Goal: Task Accomplishment & Management: Manage account settings

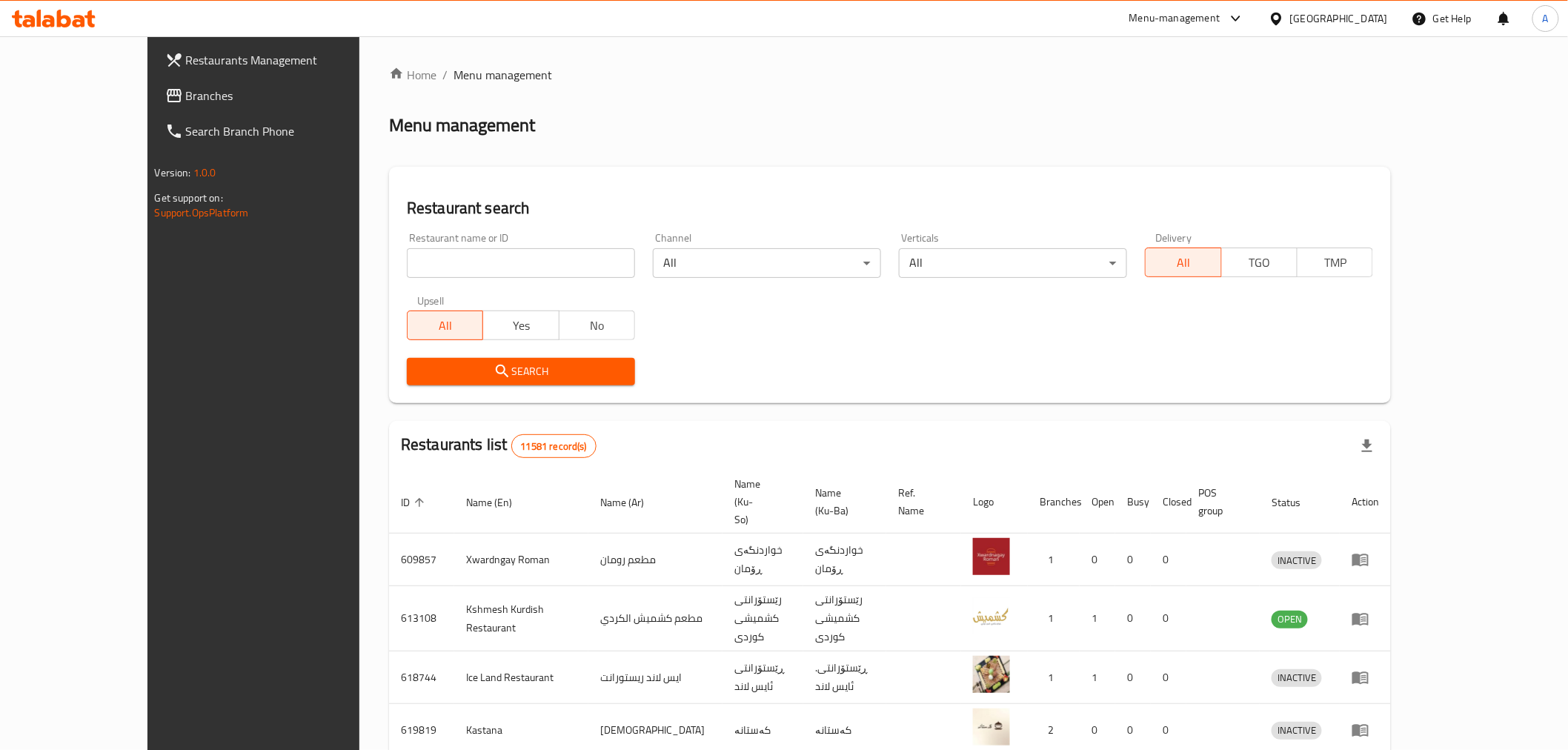
click at [407, 248] on input "search" at bounding box center [521, 263] width 228 height 30
paste input "643833"
type input "643833"
click button "Search" at bounding box center [521, 372] width 228 height 28
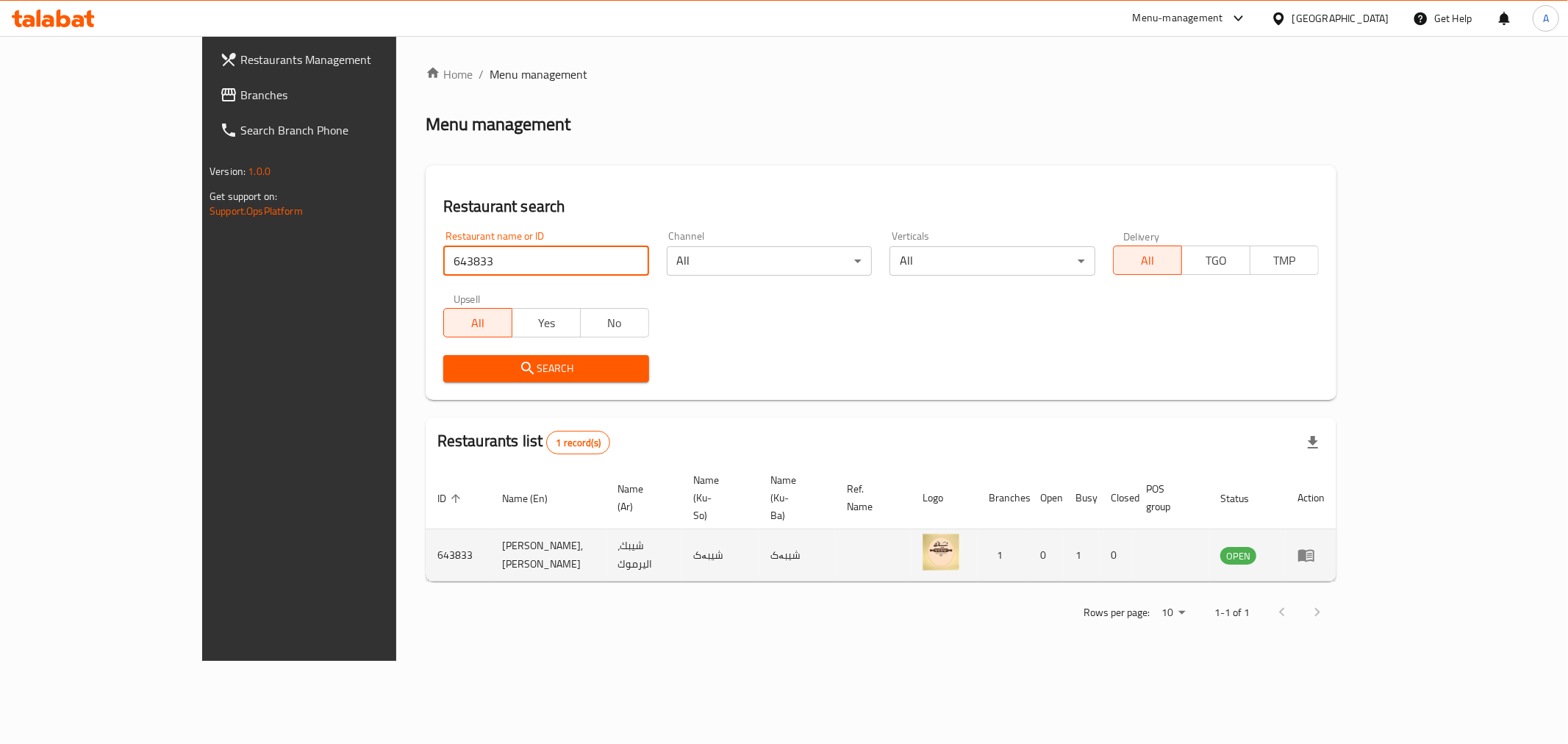
click at [1314, 550] on icon "enhanced table" at bounding box center [1307, 556] width 16 height 12
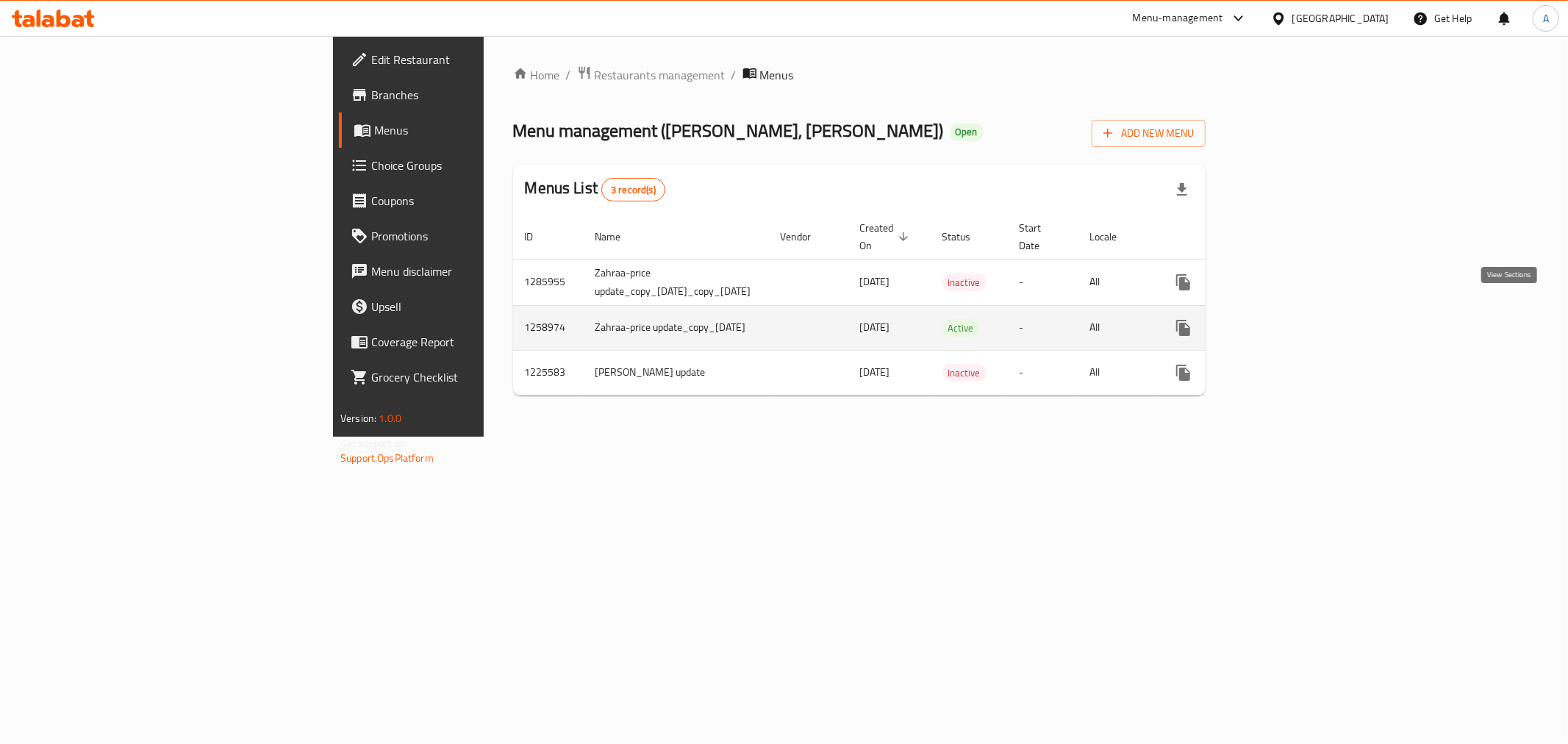
click at [1307, 311] on link "enhanced table" at bounding box center [1289, 328] width 35 height 35
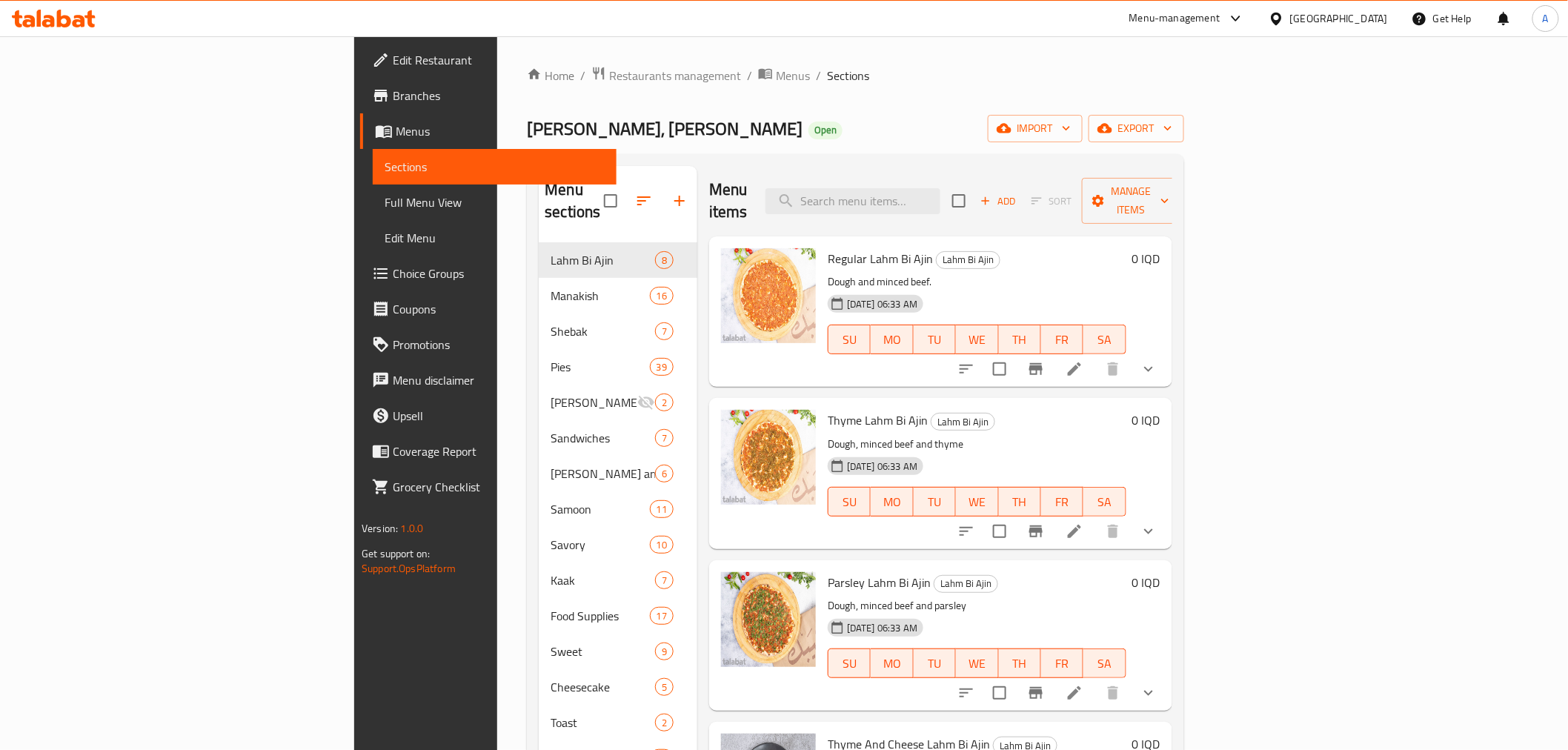
click at [804, 174] on div "Menu items Add Sort Manage items" at bounding box center [940, 201] width 463 height 70
click at [940, 188] on input "search" at bounding box center [852, 201] width 175 height 26
click at [939, 190] on input "ada" at bounding box center [852, 201] width 175 height 26
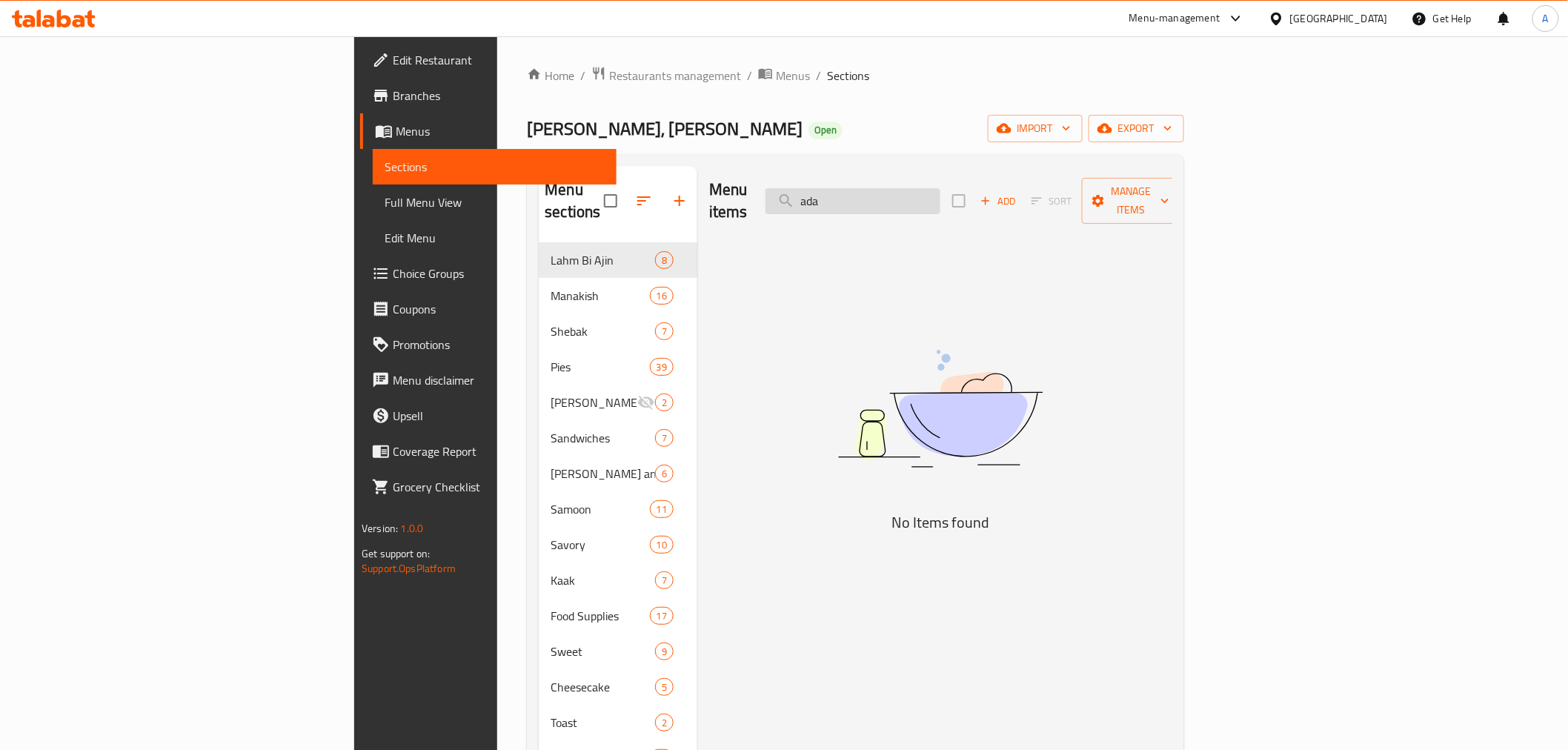
click at [939, 190] on input "ada" at bounding box center [852, 201] width 175 height 26
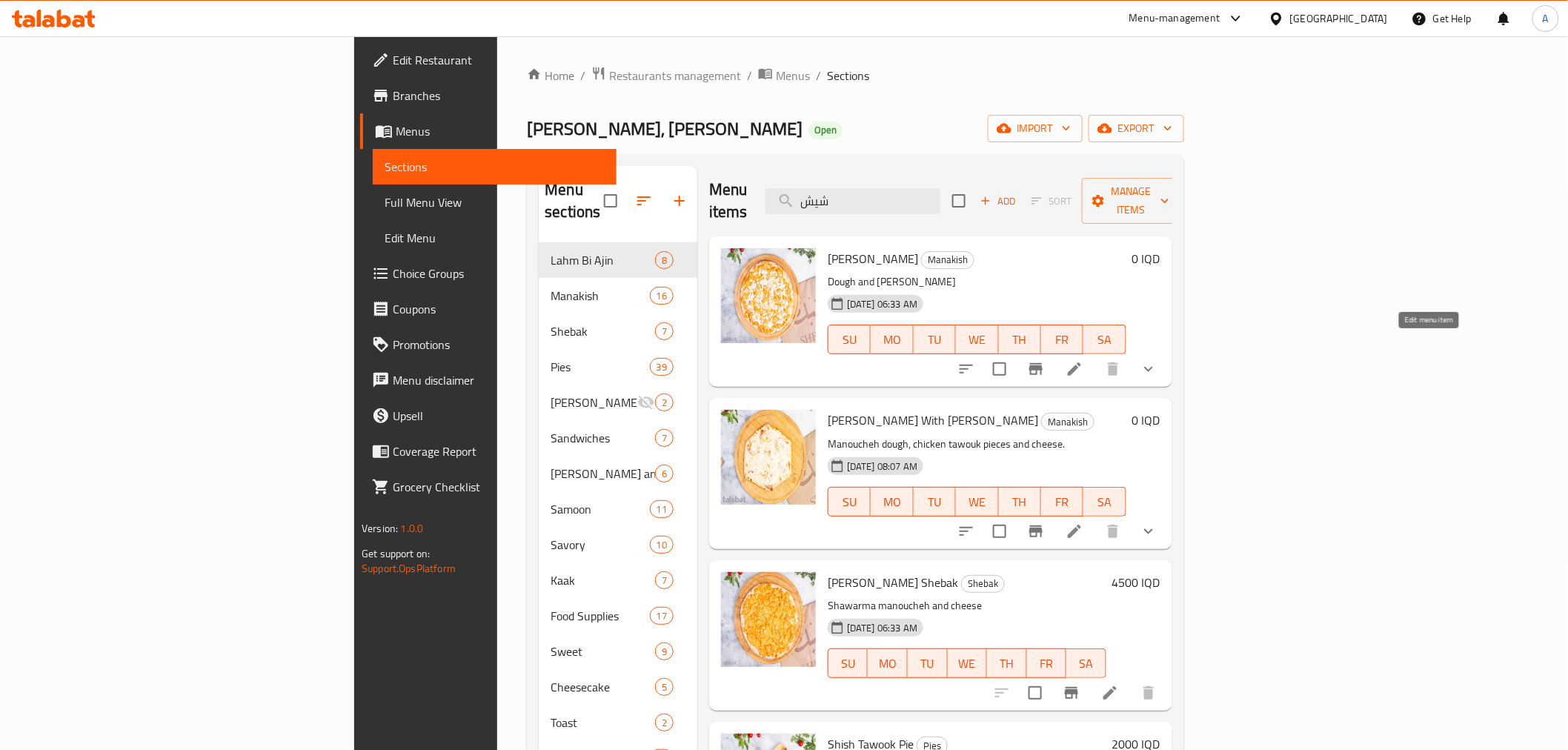
type input "شيش"
click at [1081, 363] on icon at bounding box center [1074, 369] width 13 height 13
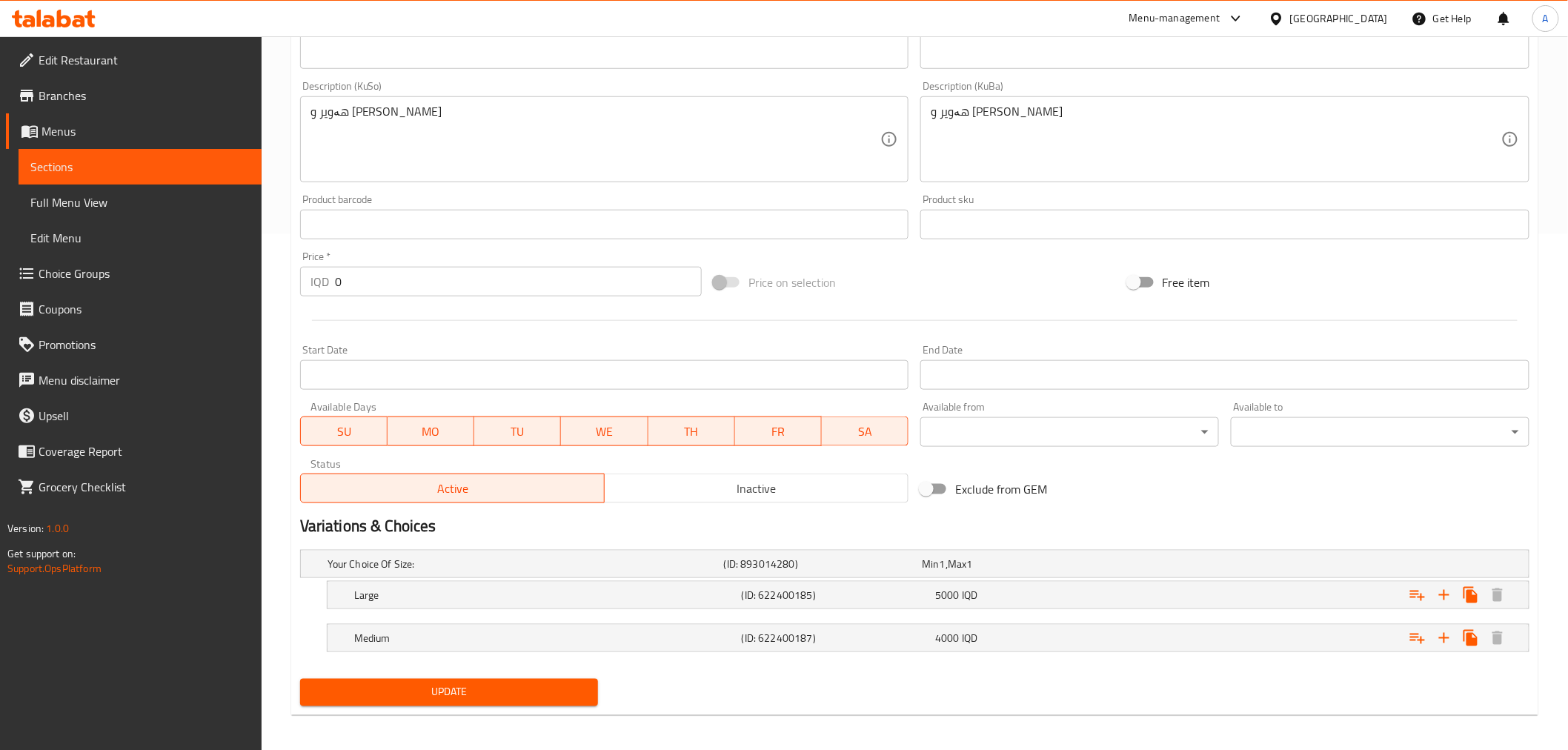
scroll to position [522, 0]
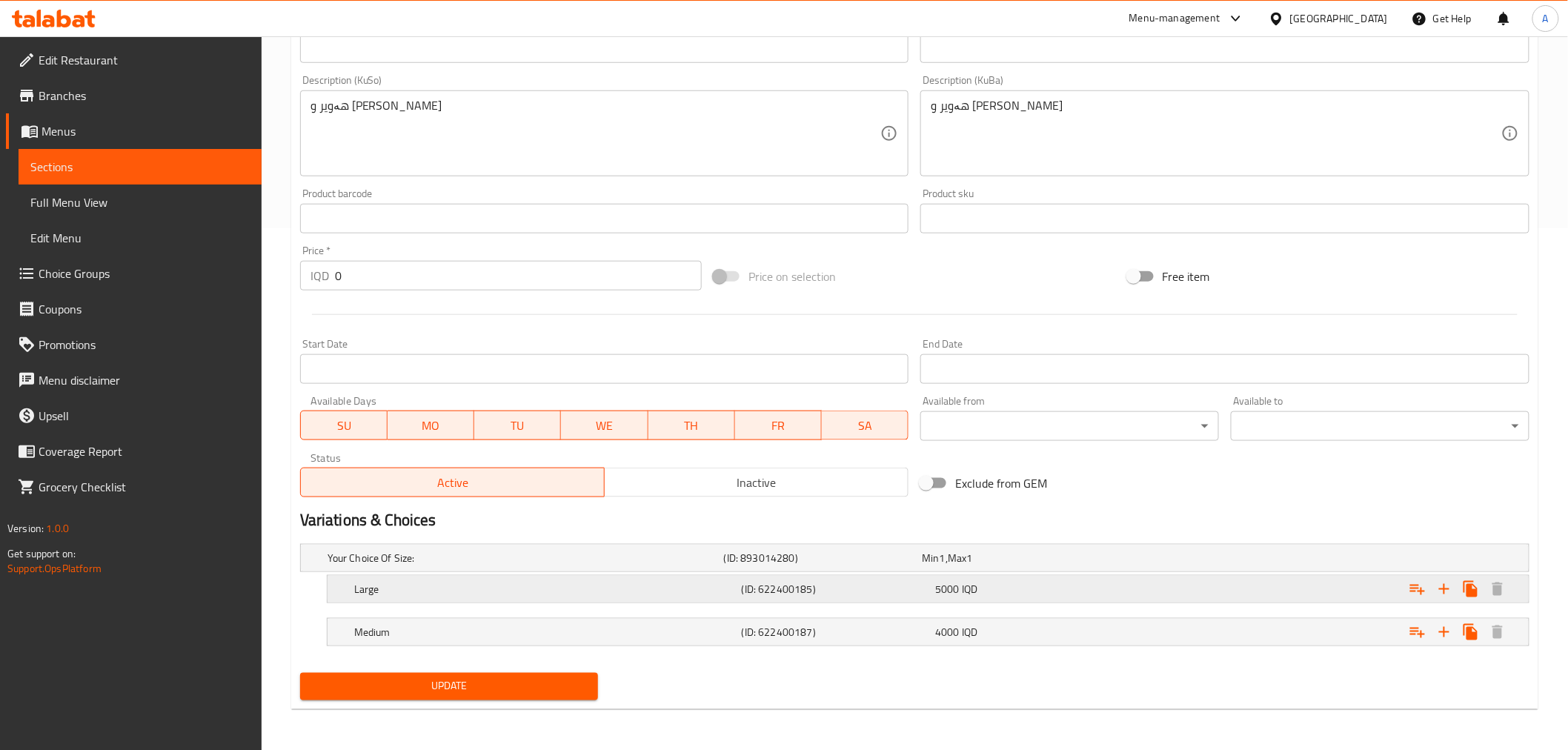
click at [566, 594] on h5 "Large" at bounding box center [544, 589] width 382 height 15
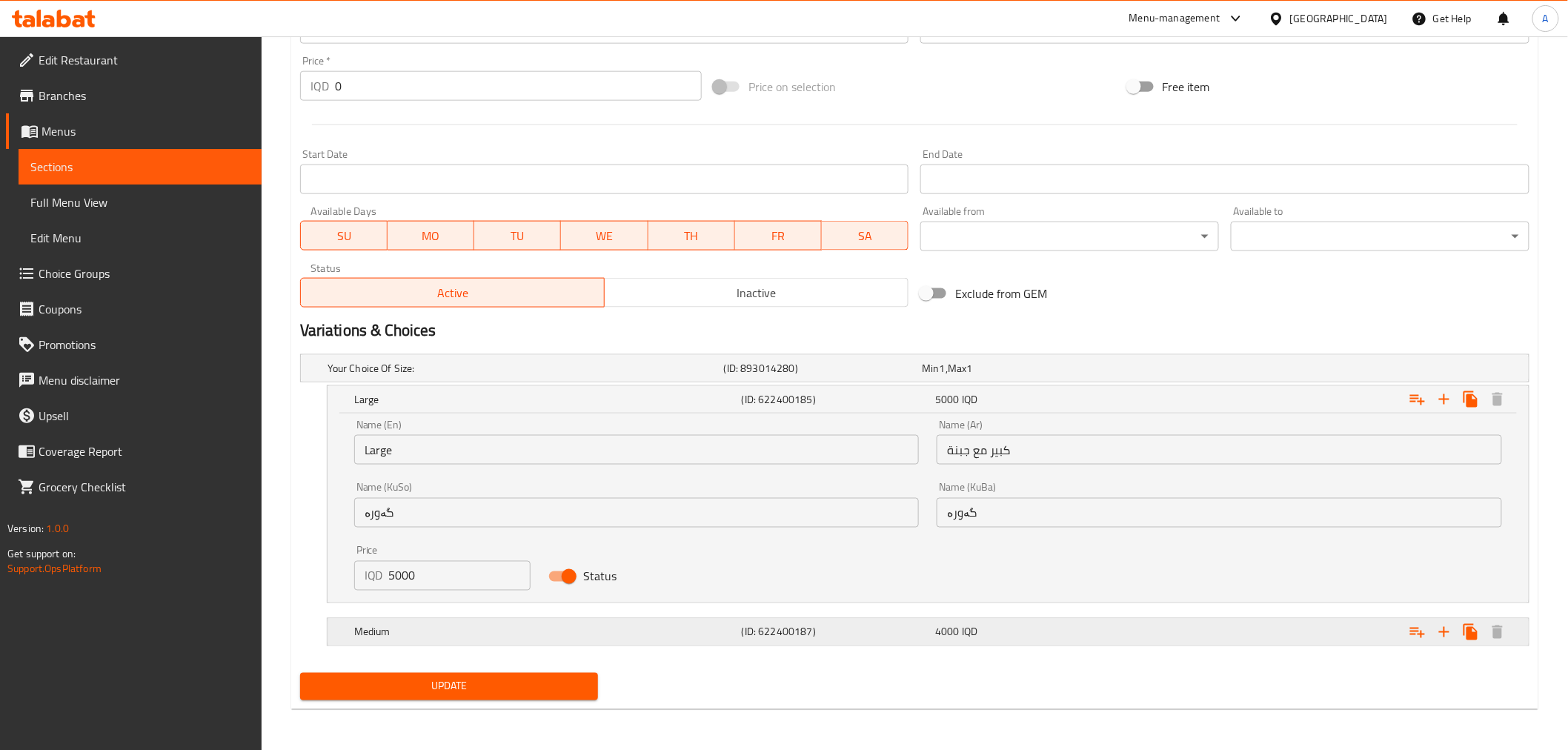
click at [589, 640] on div "Medium" at bounding box center [545, 633] width 388 height 21
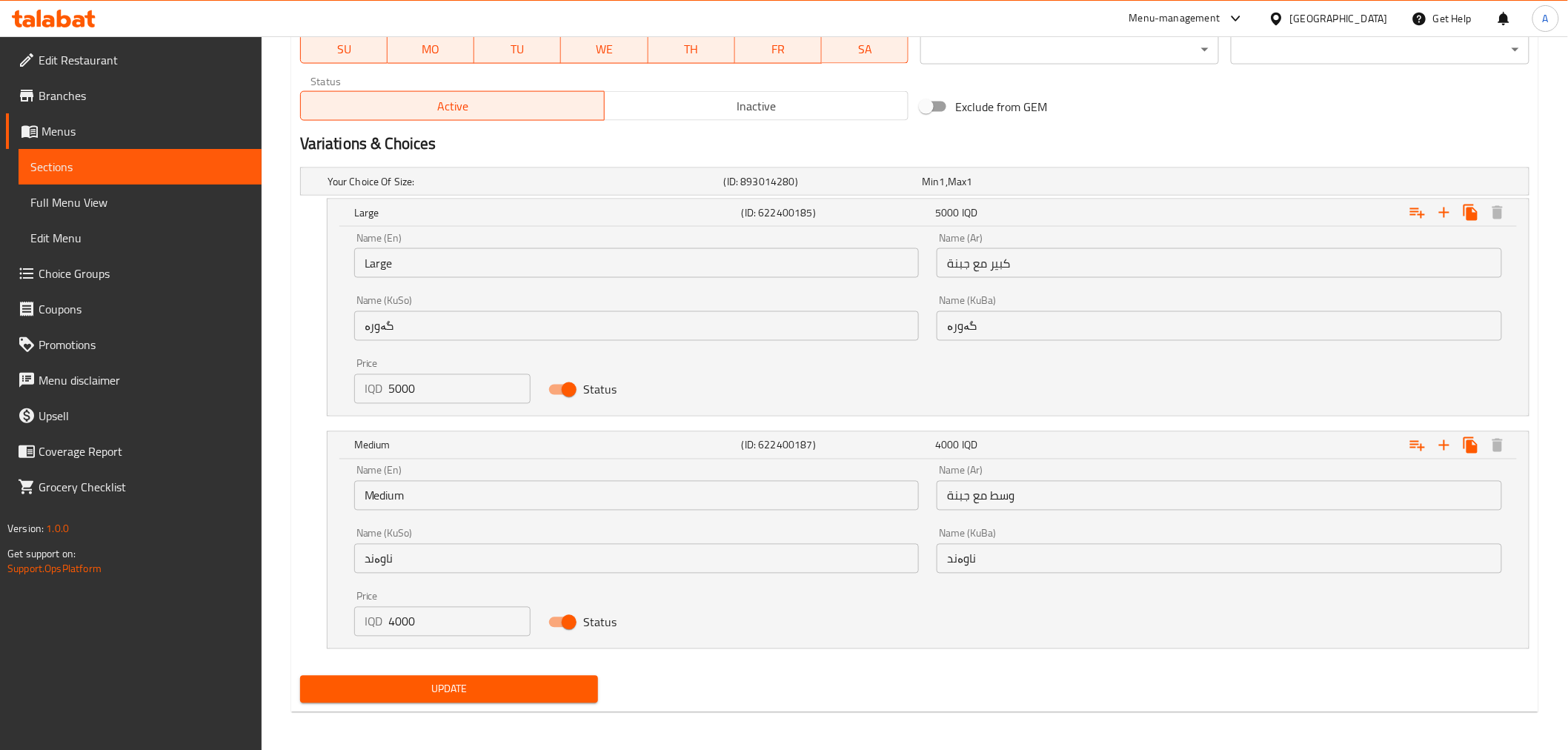
scroll to position [901, 0]
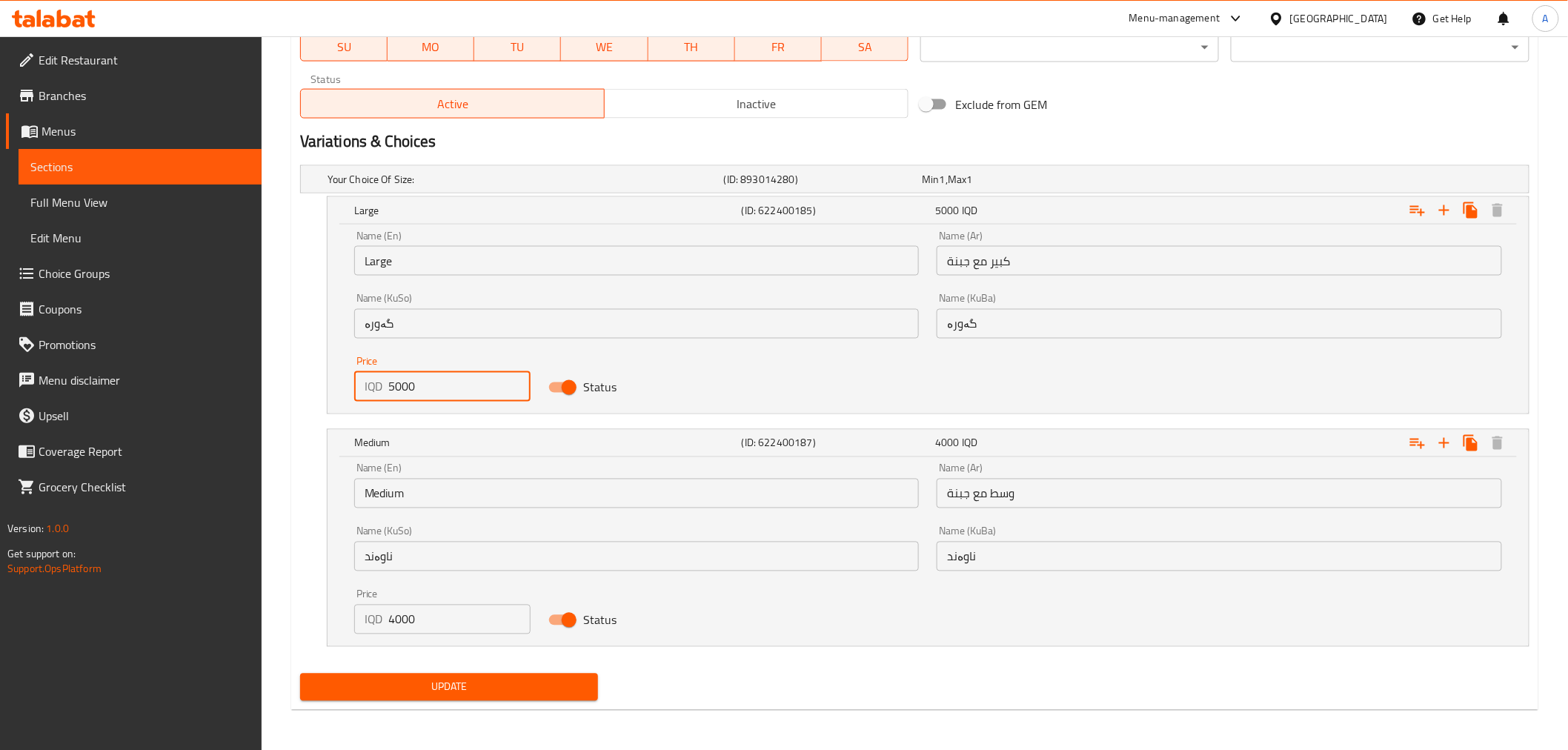
drag, startPoint x: 433, startPoint y: 394, endPoint x: 402, endPoint y: 391, distance: 31.1
click at [402, 391] on input "5000" at bounding box center [459, 387] width 142 height 30
type input "6500"
click at [565, 694] on span "Update" at bounding box center [450, 687] width 275 height 18
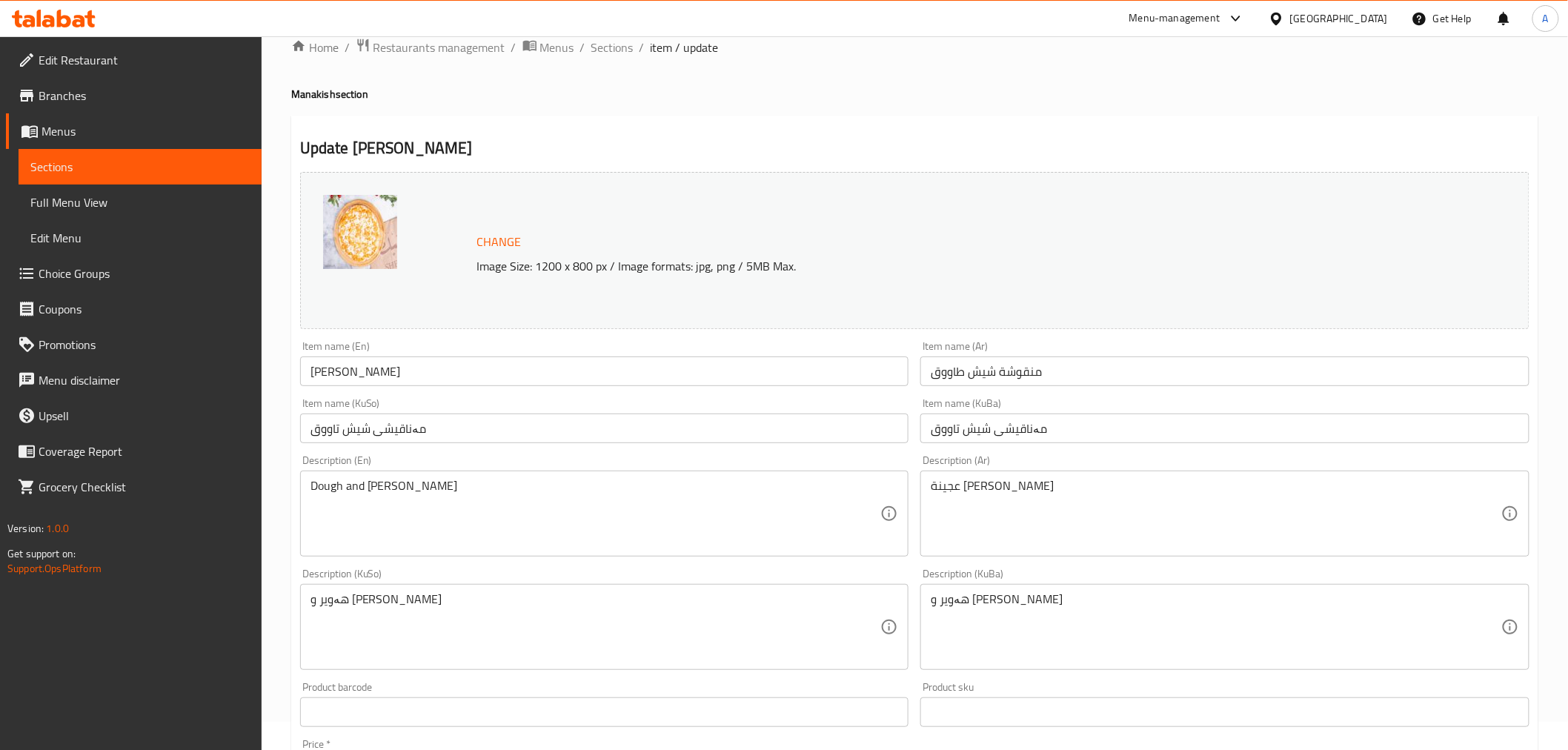
scroll to position [0, 0]
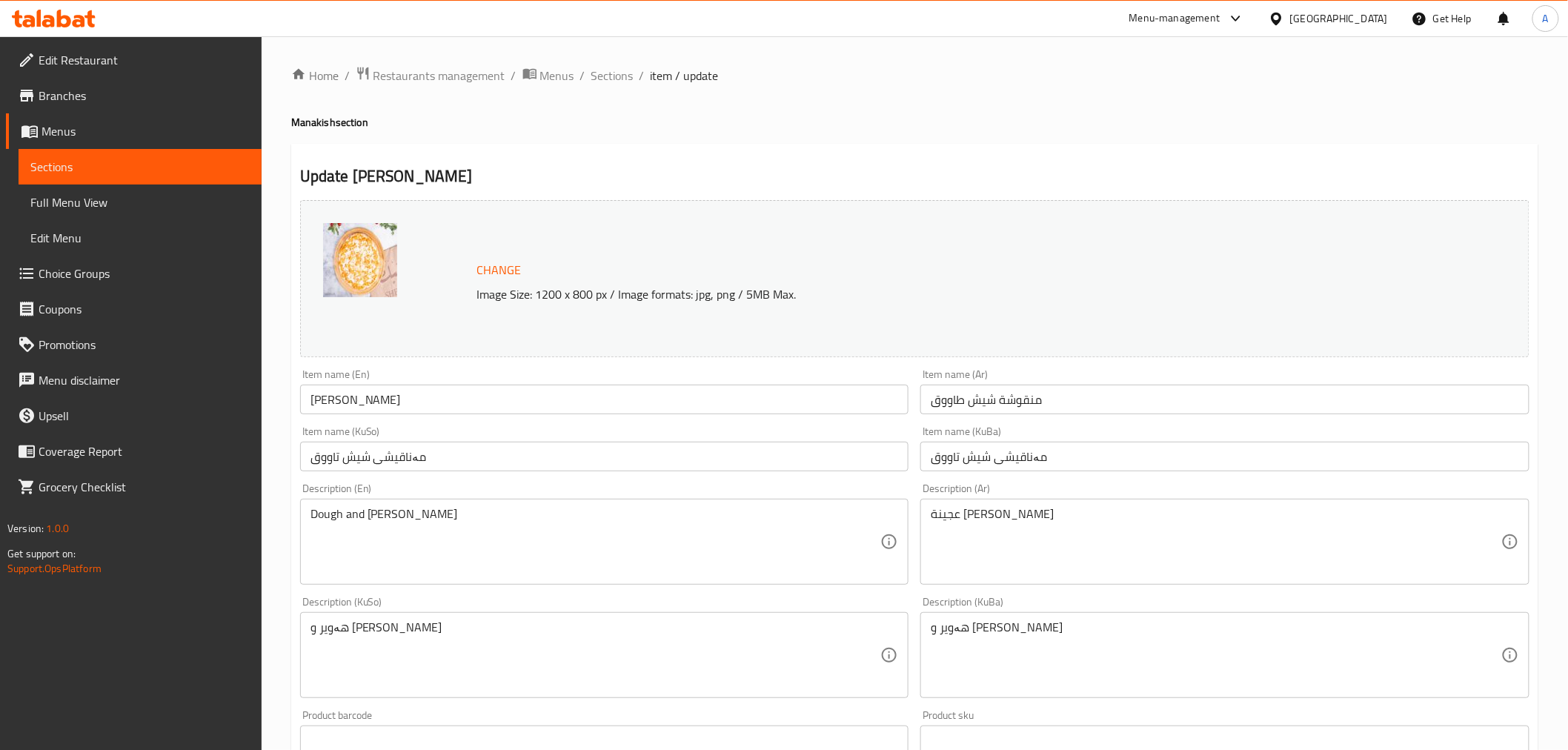
click at [83, 23] on icon at bounding box center [78, 21] width 12 height 12
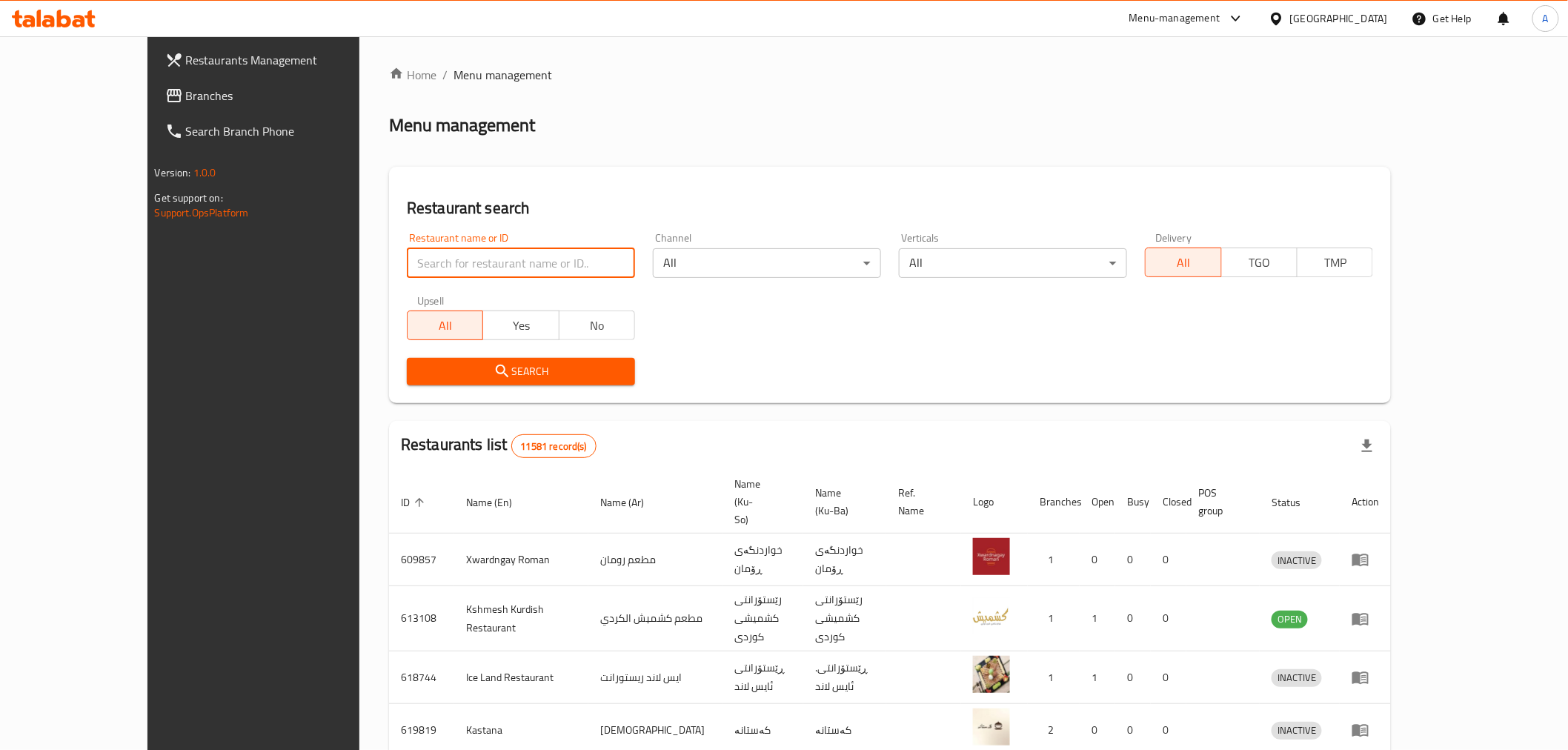
click at [424, 259] on input "search" at bounding box center [521, 263] width 228 height 30
type input ";"
type input "كابتن دا"
click button "Search" at bounding box center [521, 372] width 228 height 28
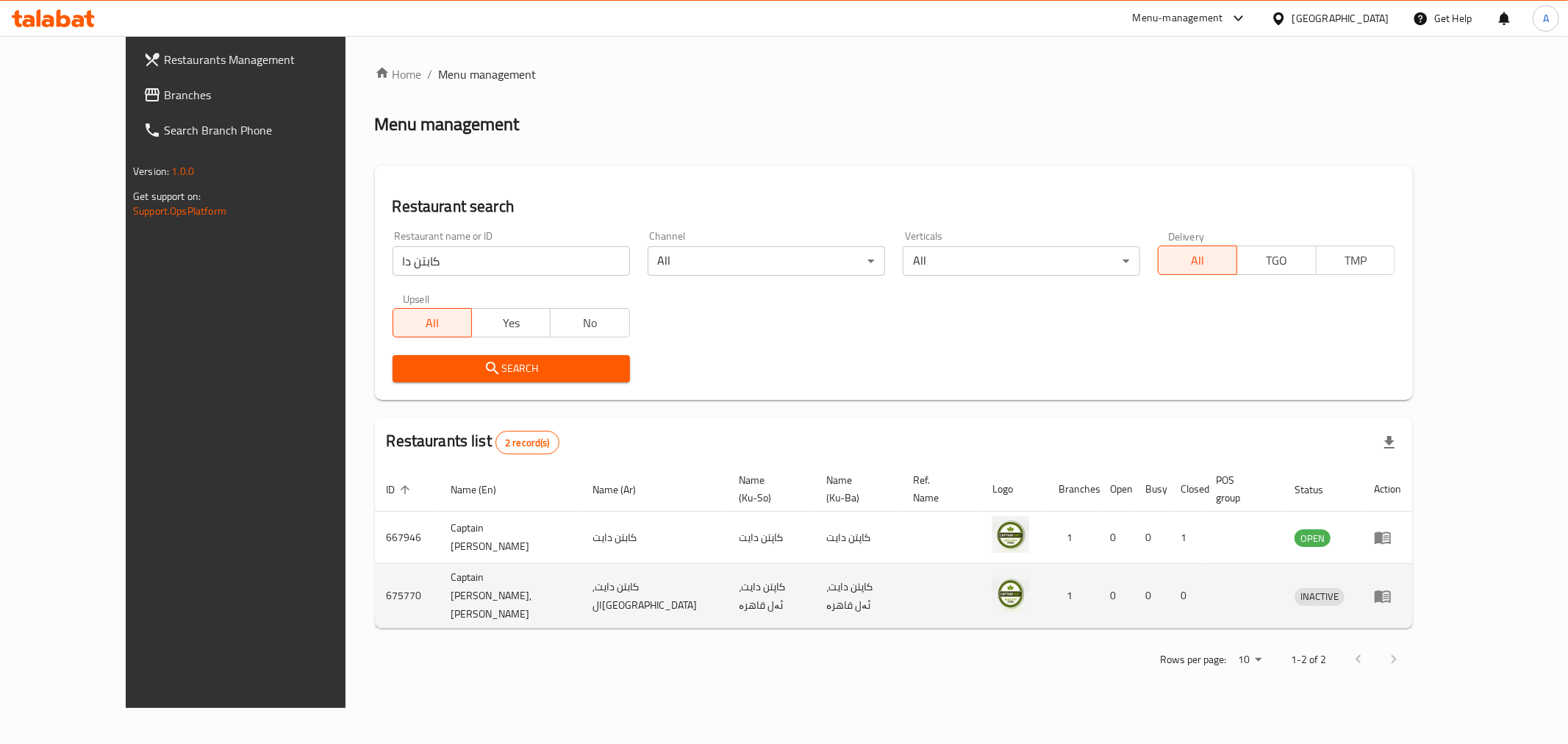
click at [375, 575] on td "675770" at bounding box center [407, 596] width 65 height 65
copy td "675770"
